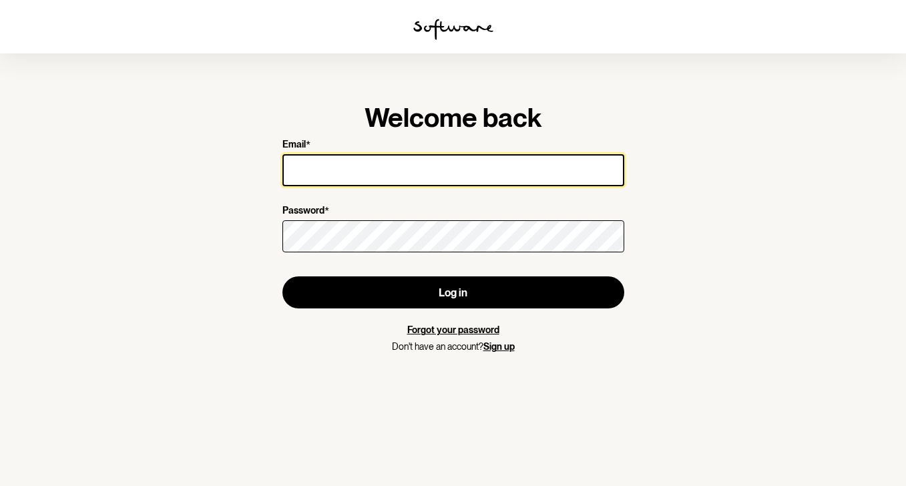
type input "[PERSON_NAME][EMAIL_ADDRESS][PERSON_NAME][DOMAIN_NAME]"
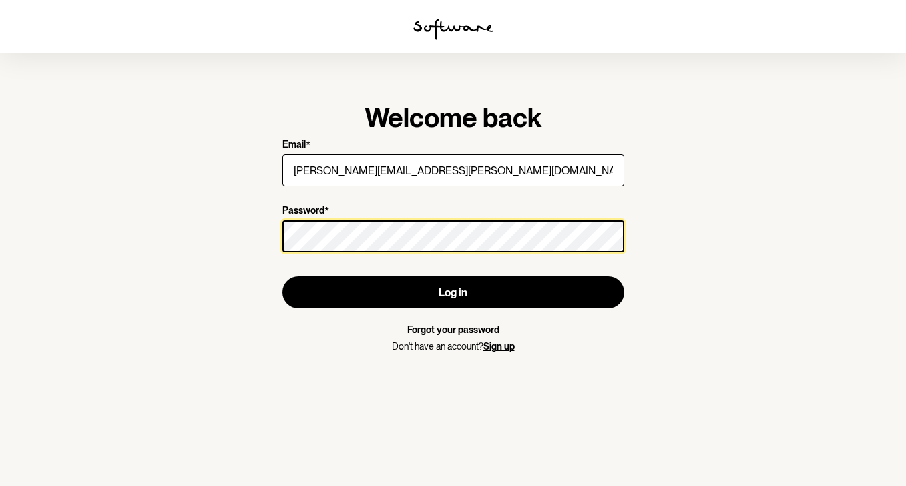
click at [453, 292] on button "Log in" at bounding box center [453, 292] width 342 height 32
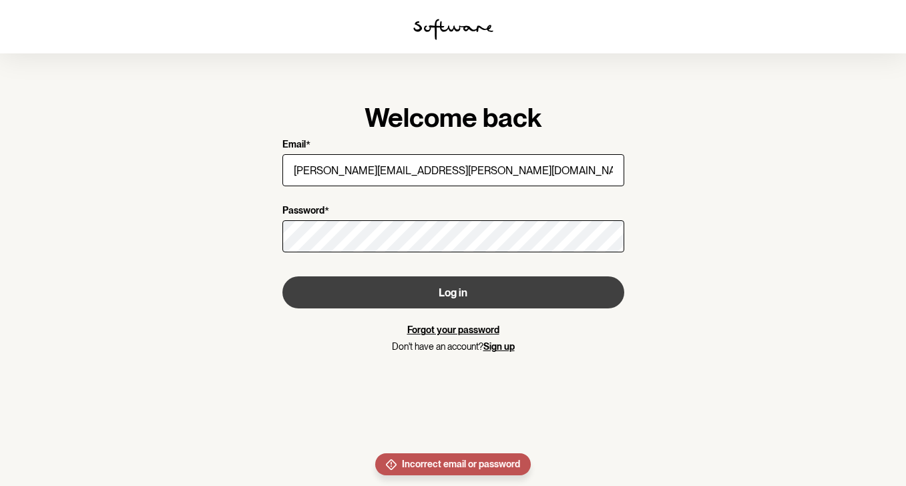
click at [477, 288] on button "Log in" at bounding box center [453, 292] width 342 height 32
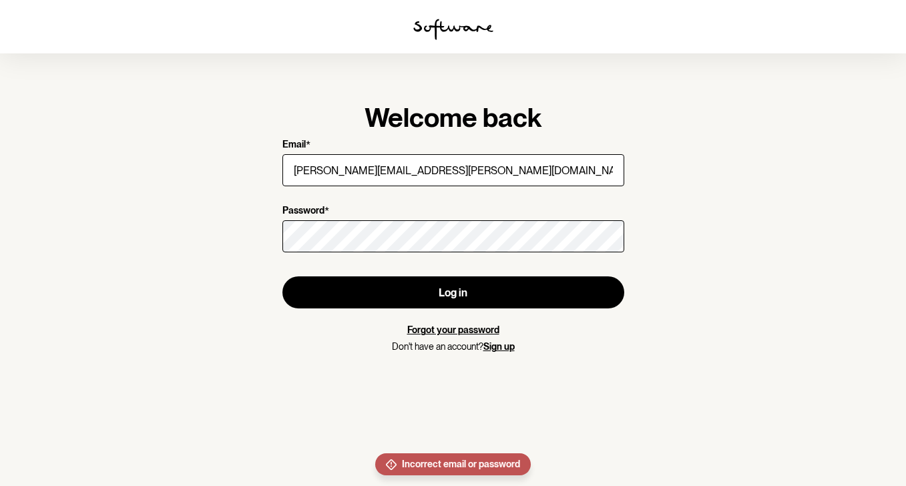
click at [473, 330] on link "Forgot your password" at bounding box center [453, 329] width 92 height 11
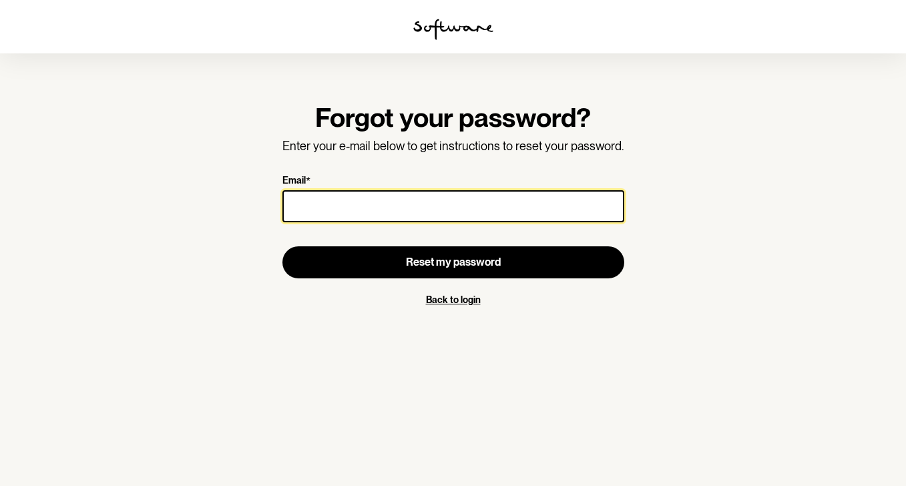
type input "[PERSON_NAME][EMAIL_ADDRESS][PERSON_NAME][DOMAIN_NAME]"
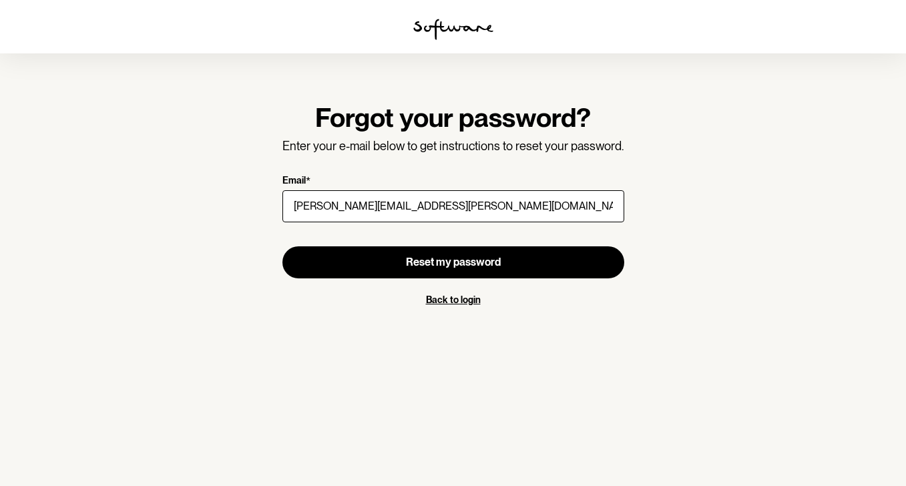
click at [453, 262] on button "Reset my password" at bounding box center [453, 262] width 342 height 32
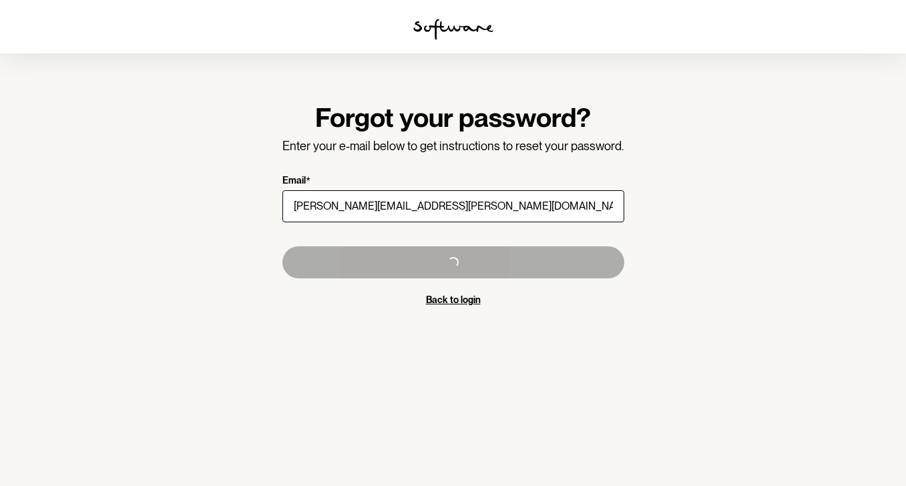
click at [414, 234] on form "Forgot your password? Enter your e-mail below to get instructions to reset your…" at bounding box center [453, 203] width 342 height 204
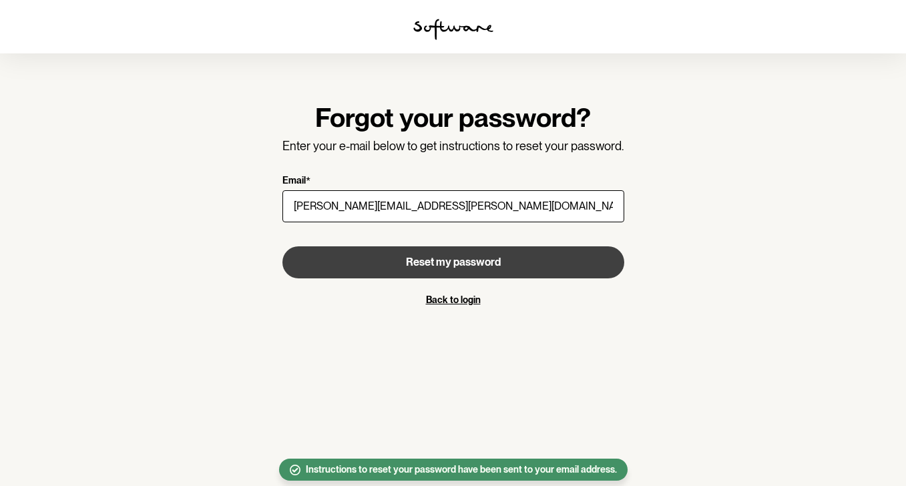
click at [438, 262] on span "Reset my password" at bounding box center [453, 262] width 95 height 13
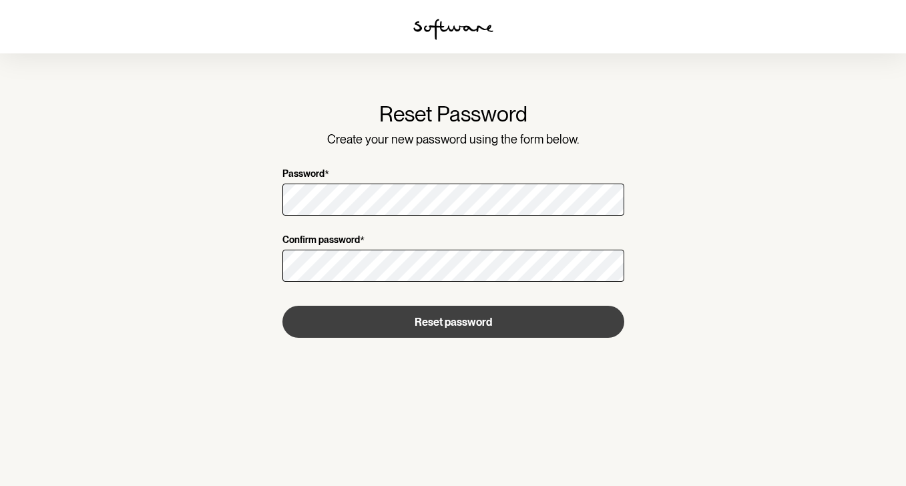
click at [487, 318] on button "Reset password" at bounding box center [453, 322] width 342 height 32
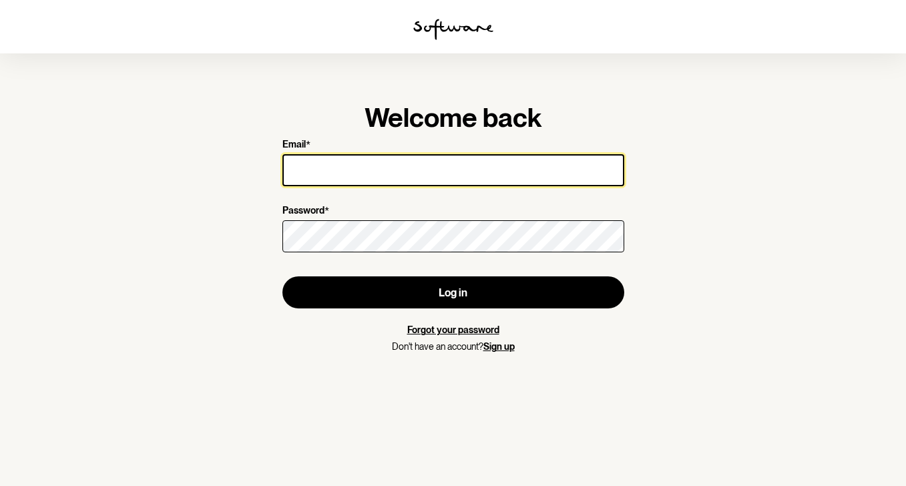
type input "[PERSON_NAME][EMAIL_ADDRESS][PERSON_NAME][DOMAIN_NAME]"
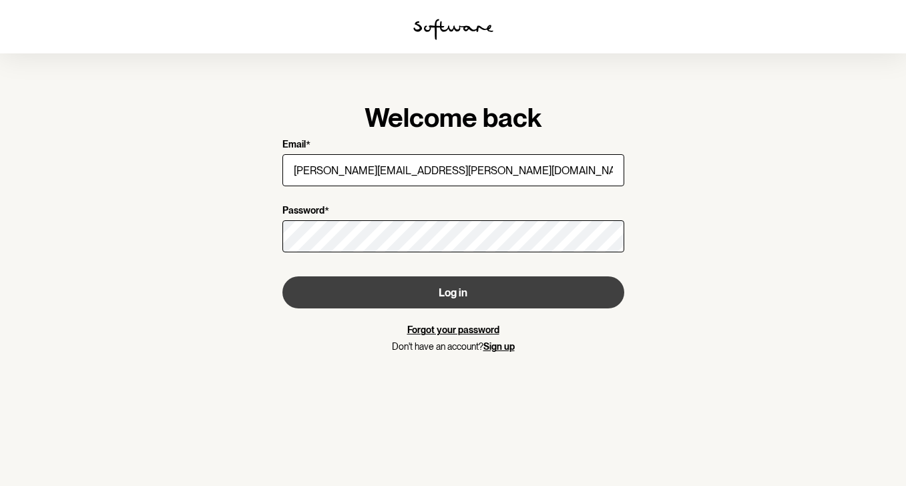
click at [471, 289] on button "Log in" at bounding box center [453, 292] width 342 height 32
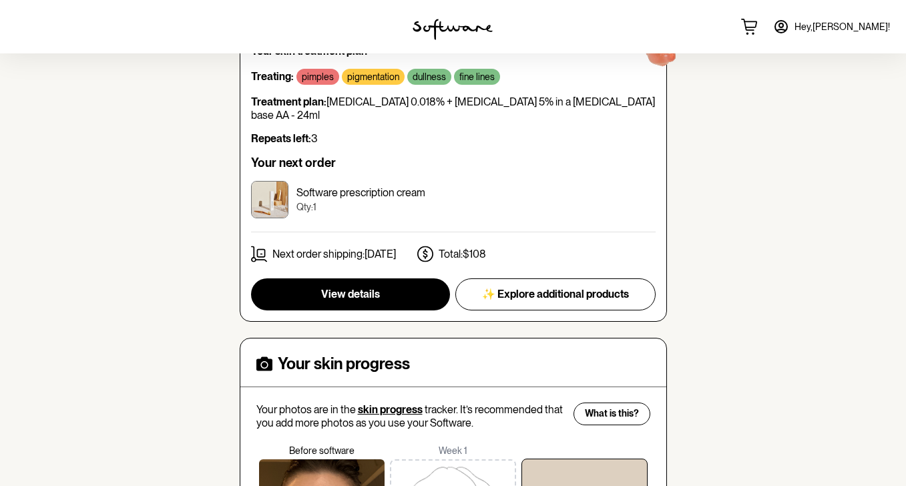
scroll to position [381, 0]
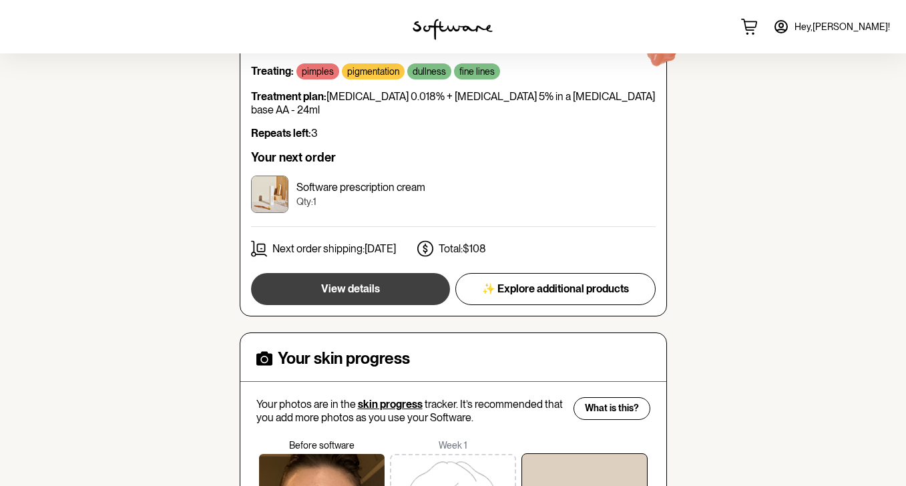
click at [395, 273] on button "View details" at bounding box center [350, 289] width 199 height 32
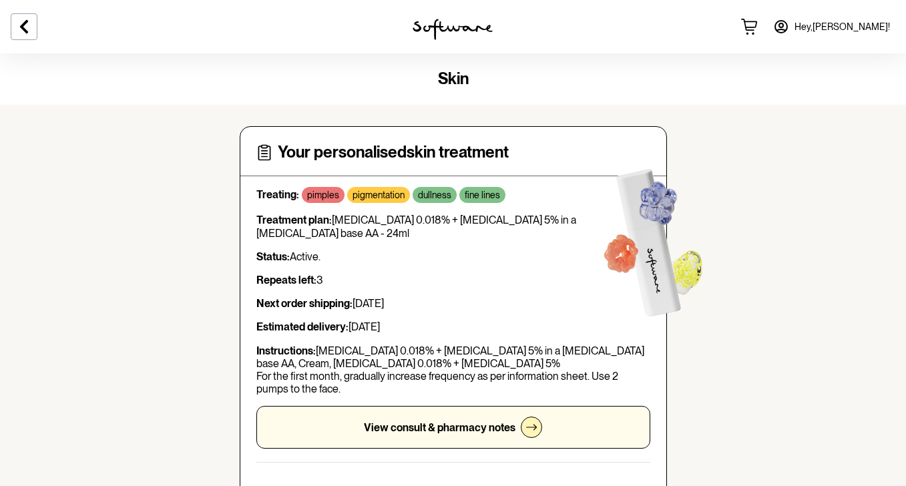
click at [853, 31] on span "Hey, Roseanna !" at bounding box center [841, 26] width 95 height 11
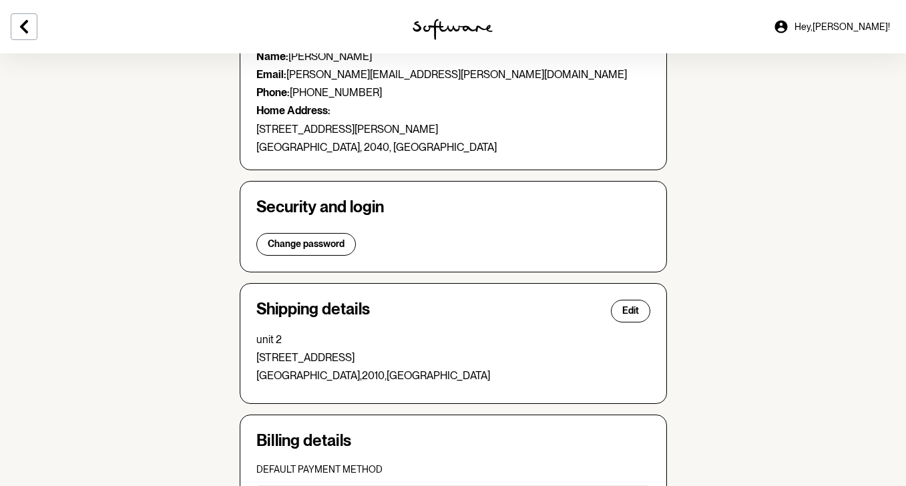
scroll to position [131, 0]
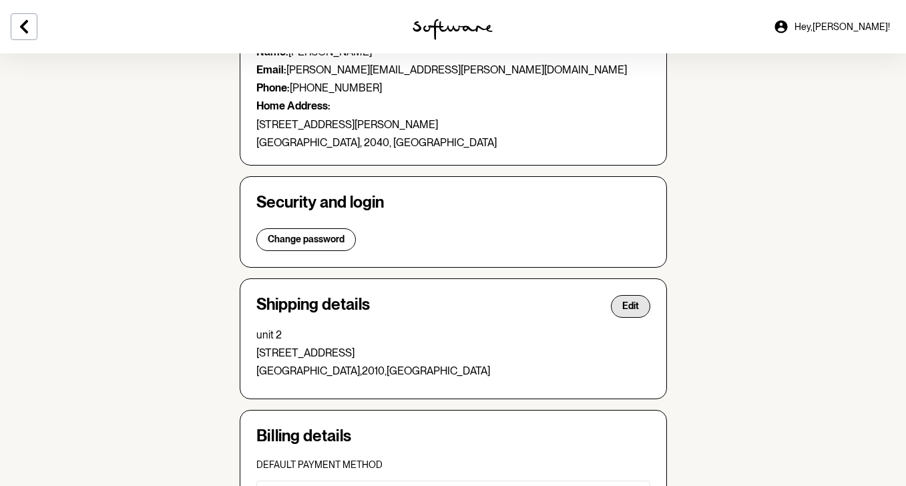
click at [630, 302] on span "Edit" at bounding box center [630, 305] width 17 height 11
select select "NSW"
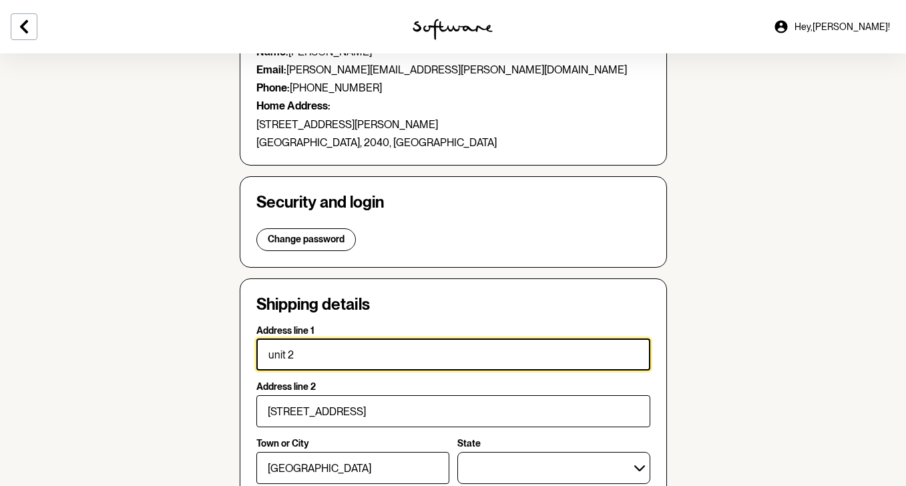
drag, startPoint x: 320, startPoint y: 346, endPoint x: 178, endPoint y: 338, distance: 142.4
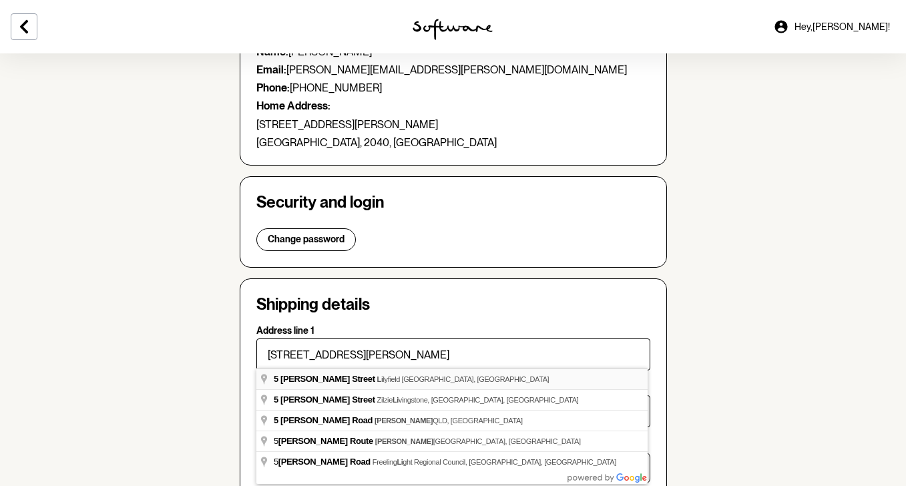
type input "5 Ryan Street"
type input "Lilyfield"
type input "2040"
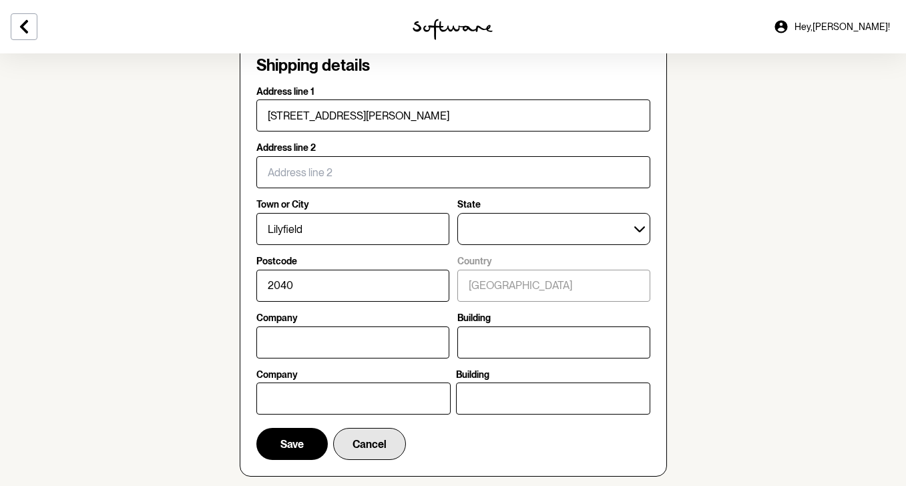
scroll to position [369, 0]
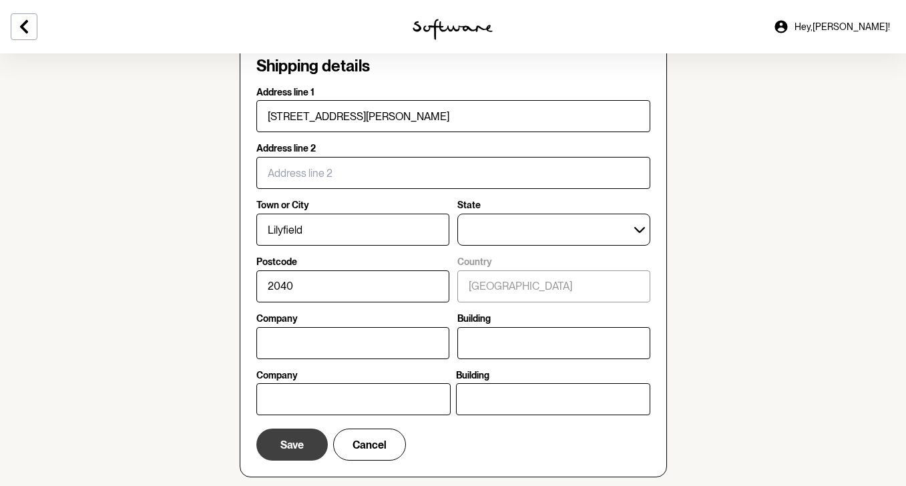
click at [304, 442] on button "Save" at bounding box center [291, 445] width 71 height 32
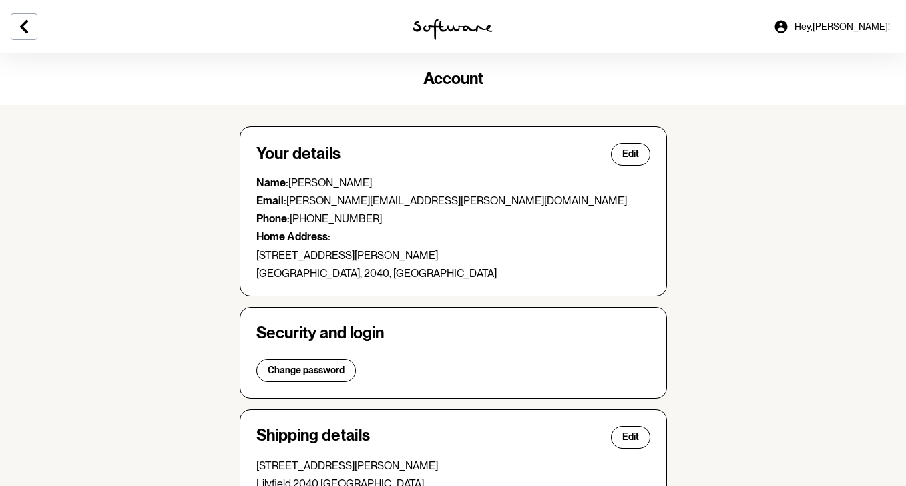
scroll to position [0, 0]
click at [29, 23] on icon at bounding box center [24, 27] width 16 height 16
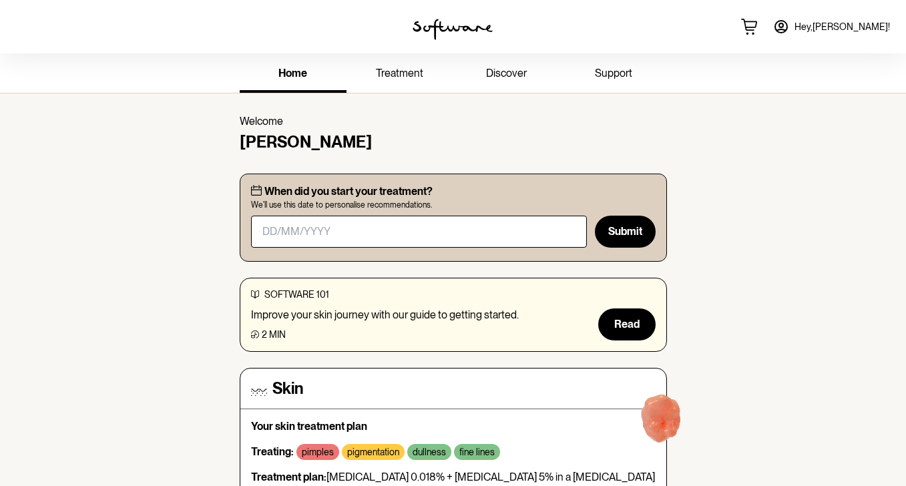
click at [404, 70] on span "treatment" at bounding box center [399, 73] width 47 height 13
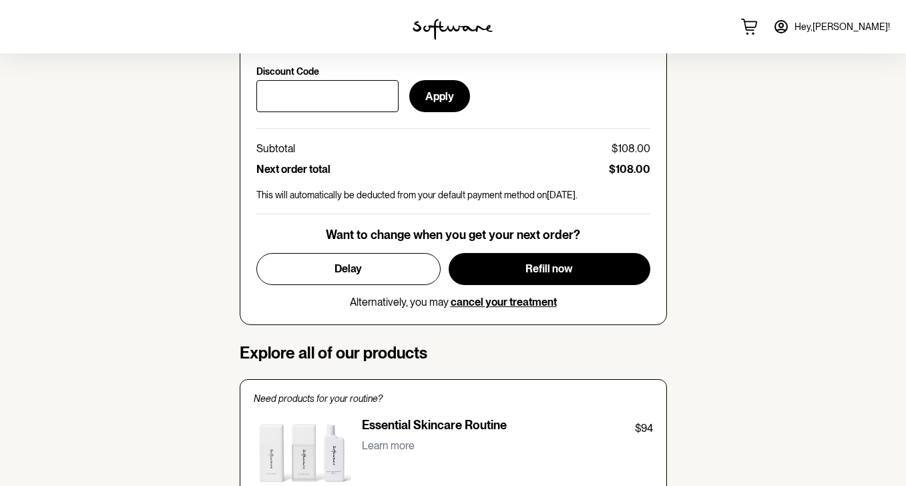
scroll to position [887, 0]
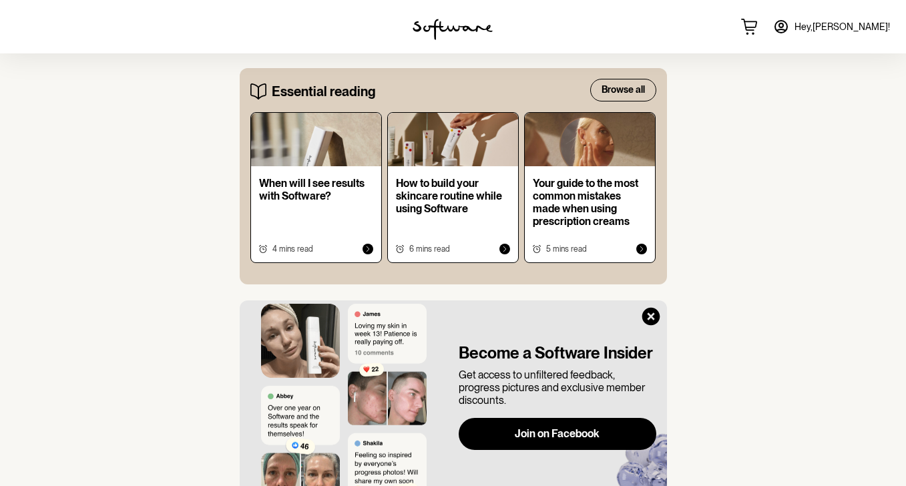
scroll to position [1011, 0]
